Goal: Use online tool/utility: Utilize a website feature to perform a specific function

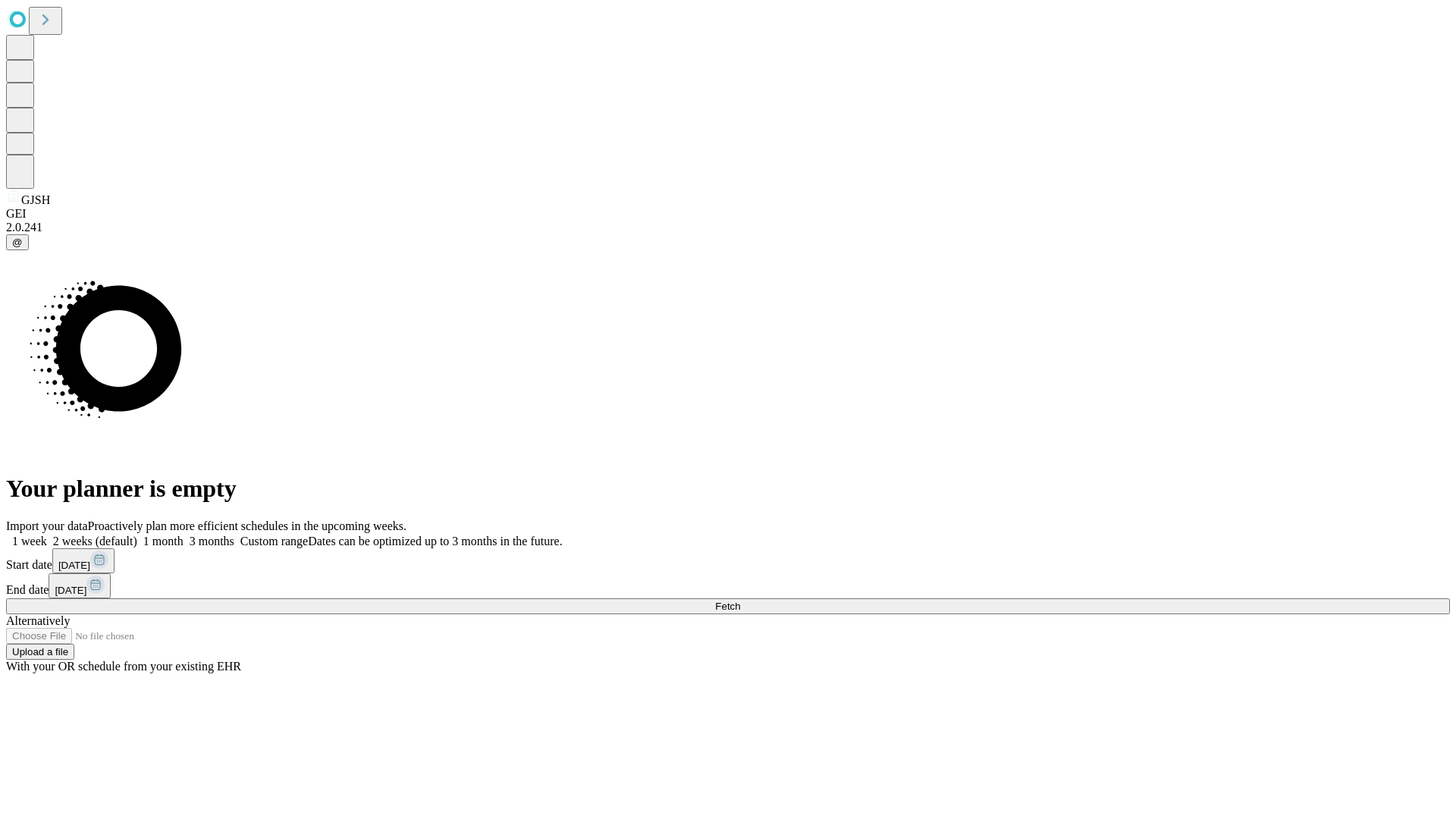
click at [740, 600] on span "Fetch" at bounding box center [728, 606] width 25 height 11
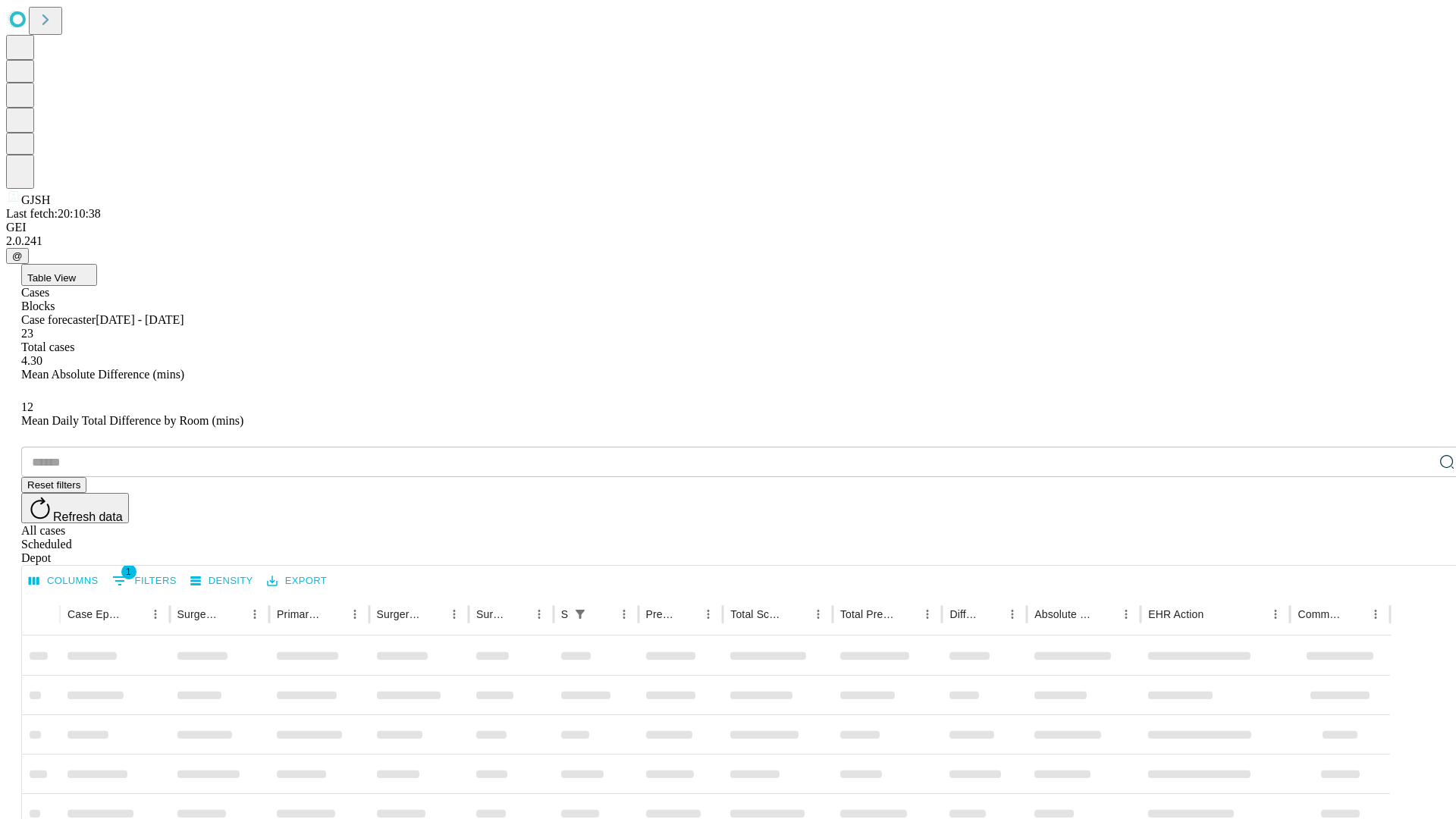
click at [76, 273] on span "Table View" at bounding box center [51, 278] width 49 height 11
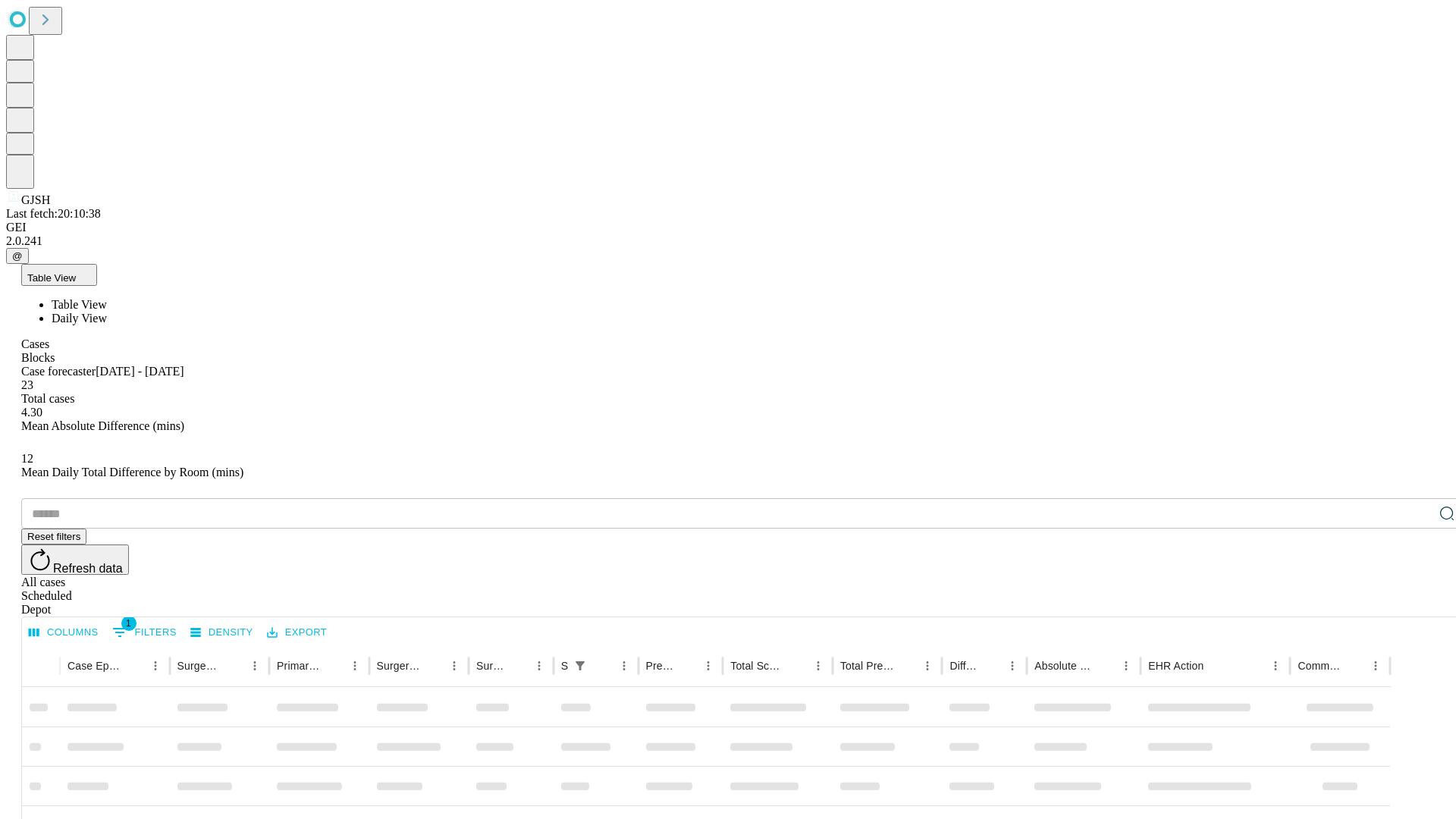
click at [107, 312] on span "Daily View" at bounding box center [79, 318] width 56 height 13
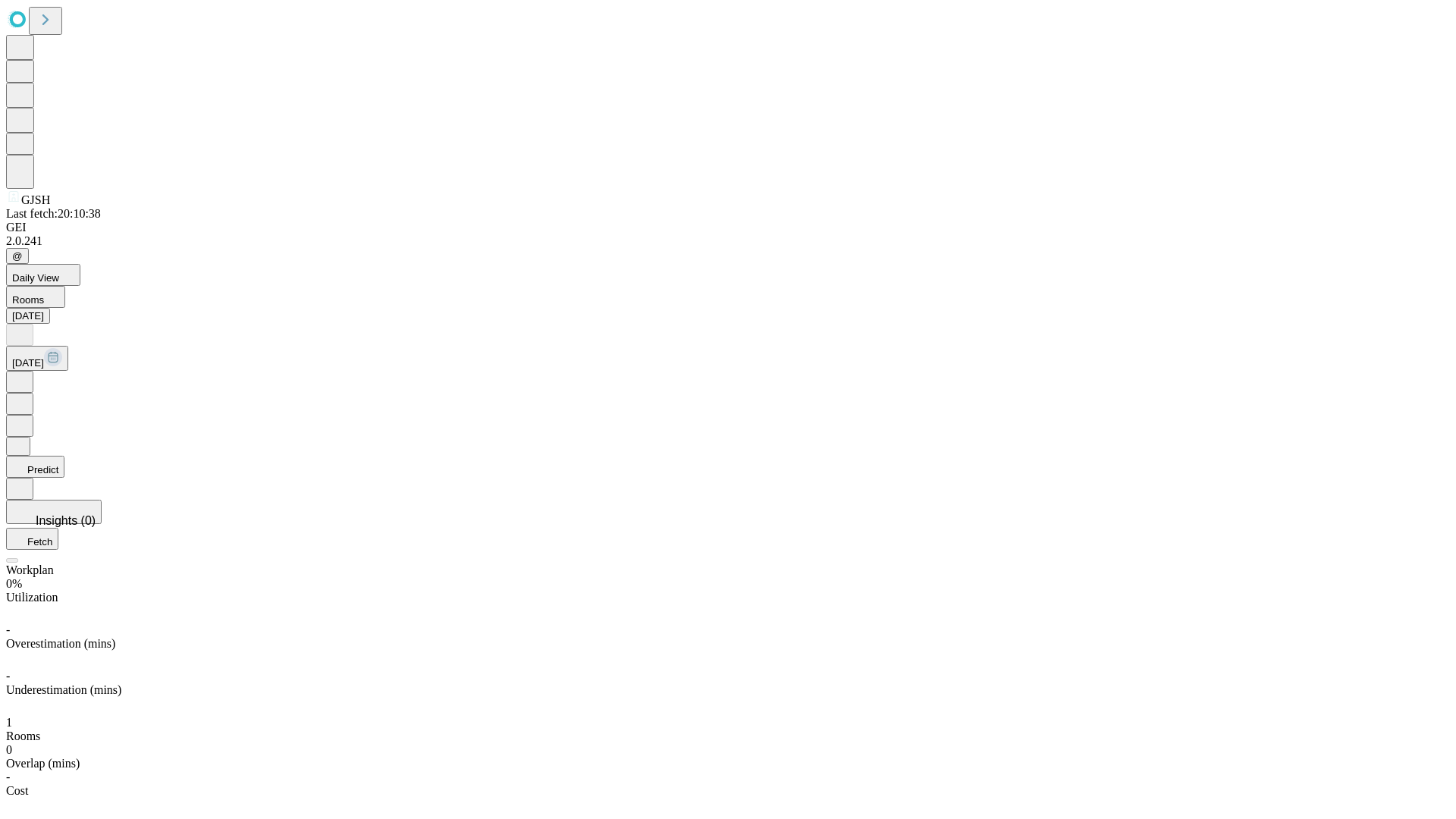
click at [64, 456] on button "Predict" at bounding box center [36, 467] width 59 height 22
